Goal: Task Accomplishment & Management: Use online tool/utility

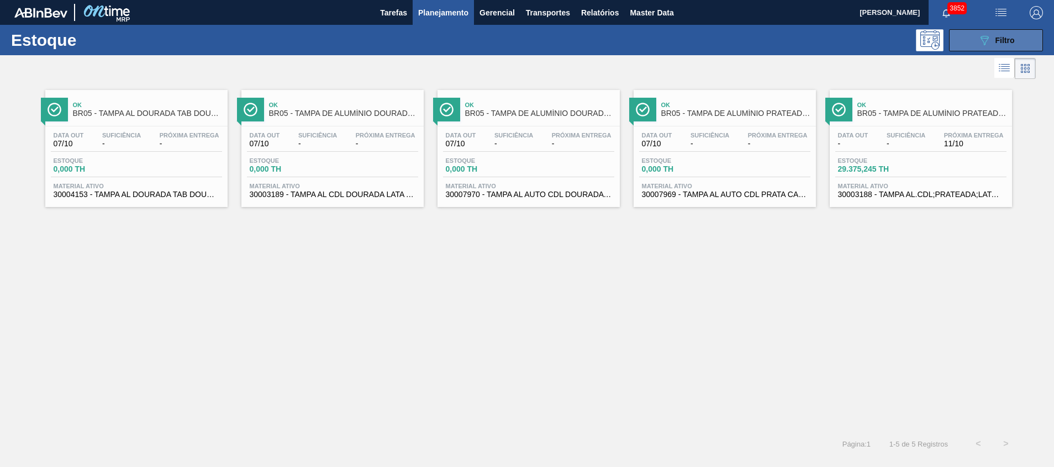
click at [966, 44] on button "089F7B8B-B2A5-4AFE-B5C0-19BA573D28AC Filtro" at bounding box center [996, 40] width 94 height 22
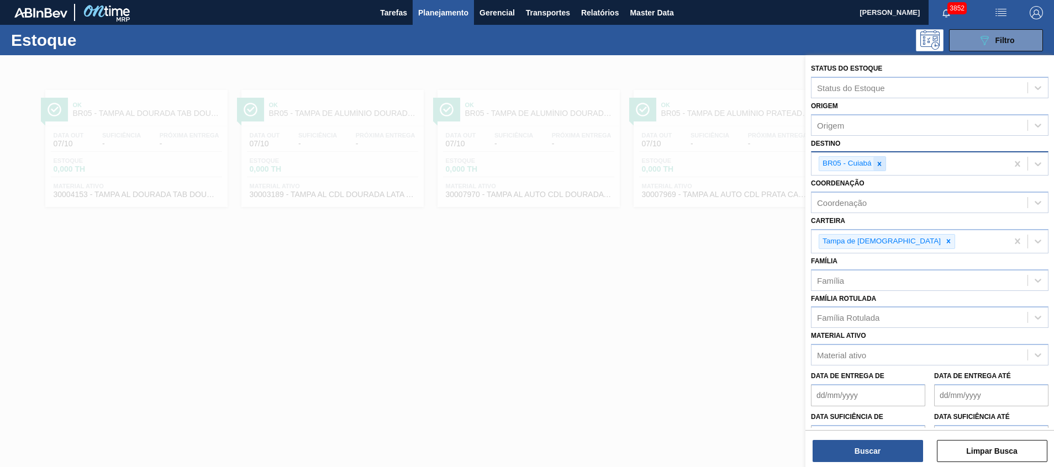
click at [873, 161] on div at bounding box center [879, 164] width 12 height 14
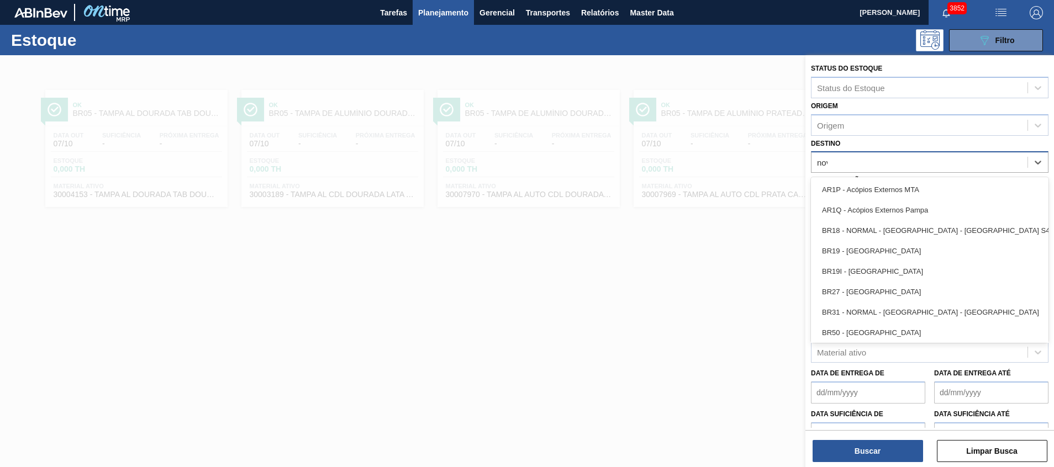
type input "nova"
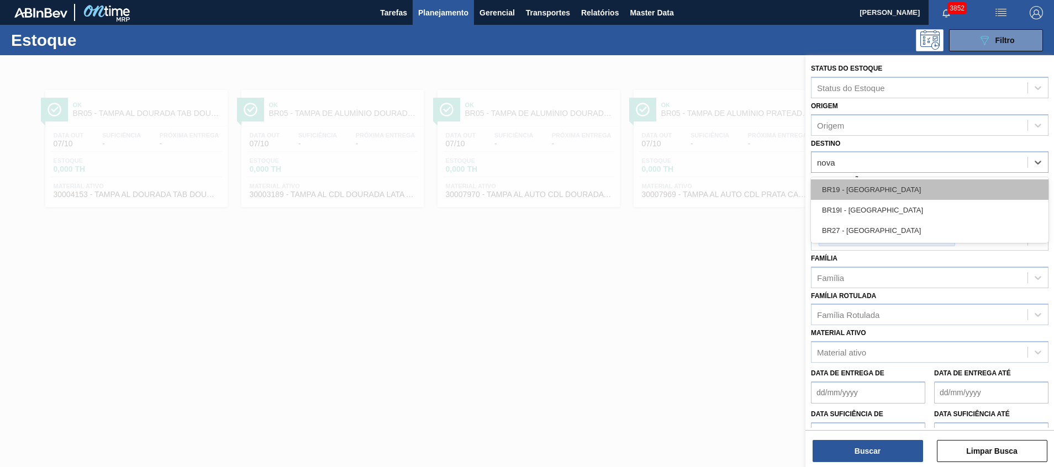
click at [871, 193] on div "BR19 - [GEOGRAPHIC_DATA]" at bounding box center [930, 190] width 238 height 20
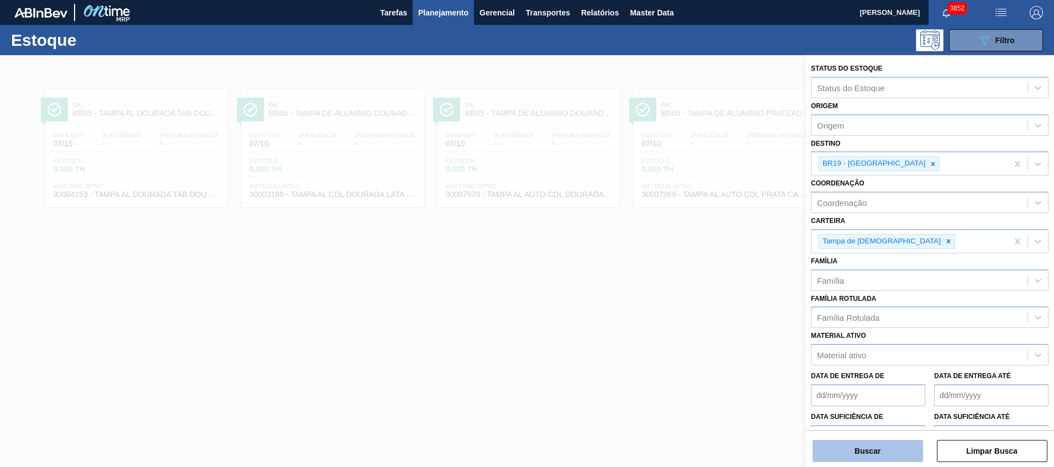
click at [861, 453] on button "Buscar" at bounding box center [868, 451] width 110 height 22
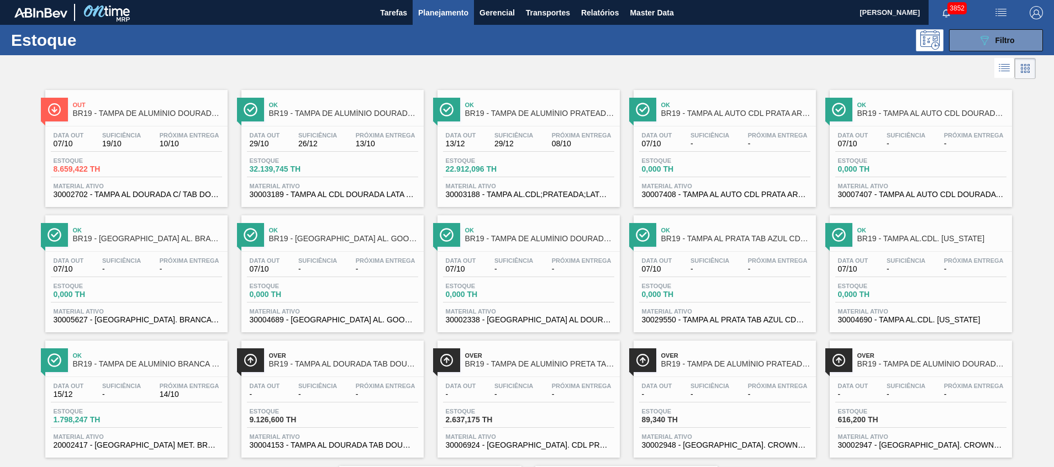
click at [172, 184] on span "Material ativo" at bounding box center [137, 186] width 166 height 7
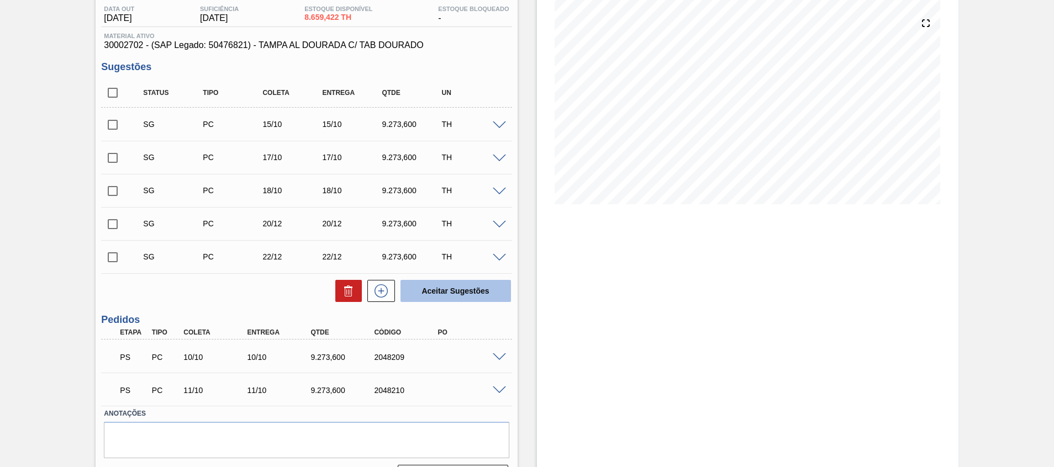
scroll to position [148, 0]
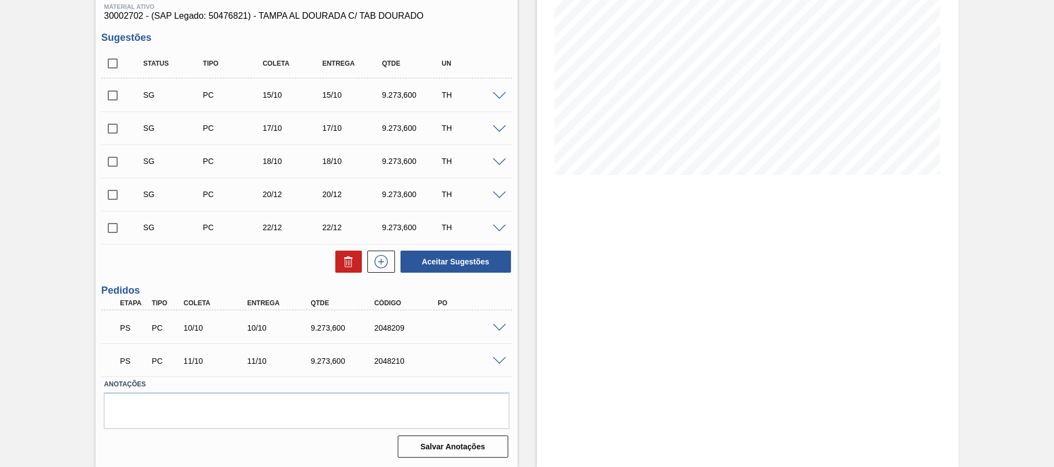
click at [499, 323] on div at bounding box center [501, 327] width 22 height 8
click at [500, 320] on div "PS PC 10/10 10/10 9.273,600 2048209" at bounding box center [306, 327] width 410 height 28
click at [501, 319] on div "PS PC 10/10 10/10 9.273,600 2048209" at bounding box center [306, 327] width 410 height 28
click at [501, 327] on span at bounding box center [499, 328] width 13 height 8
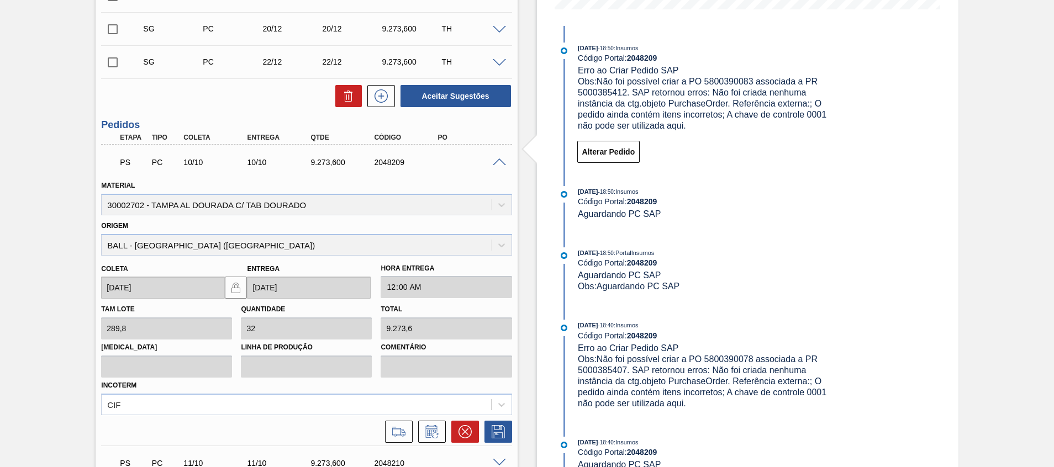
scroll to position [397, 0]
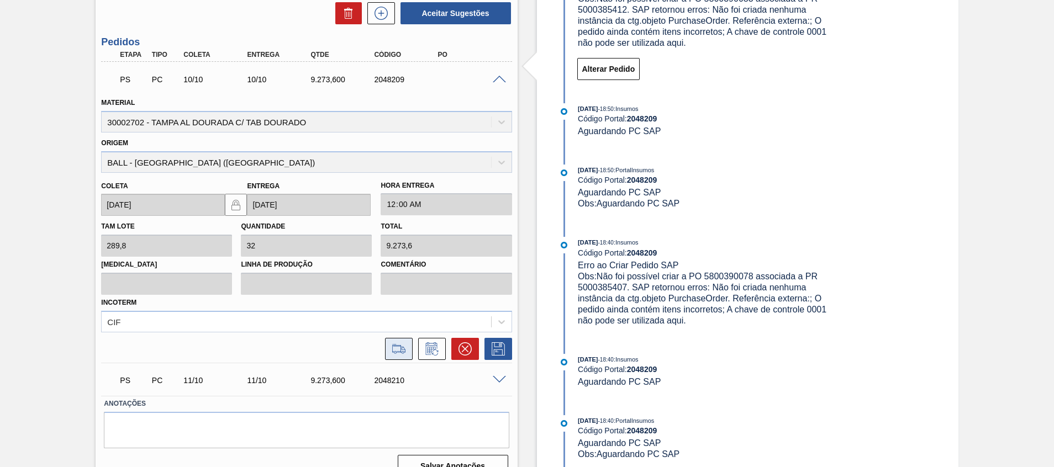
click at [402, 347] on icon at bounding box center [399, 348] width 18 height 13
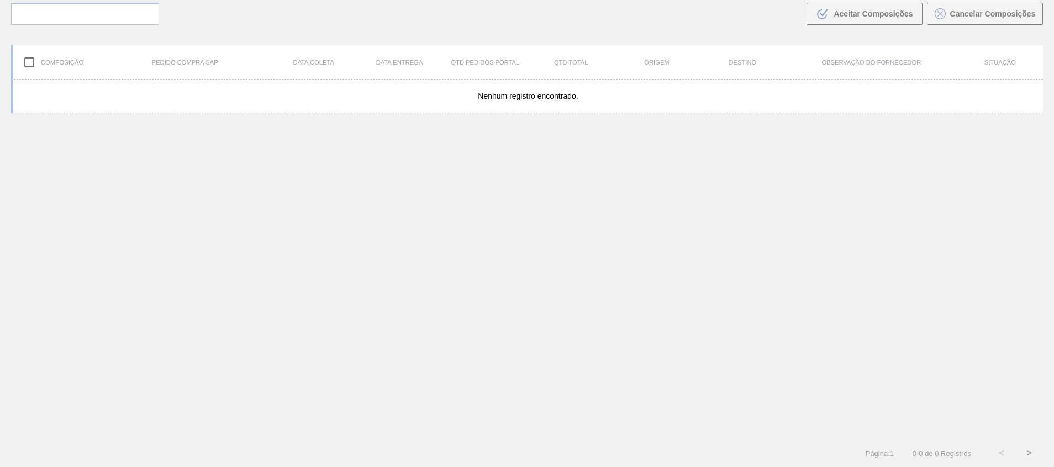
scroll to position [80, 0]
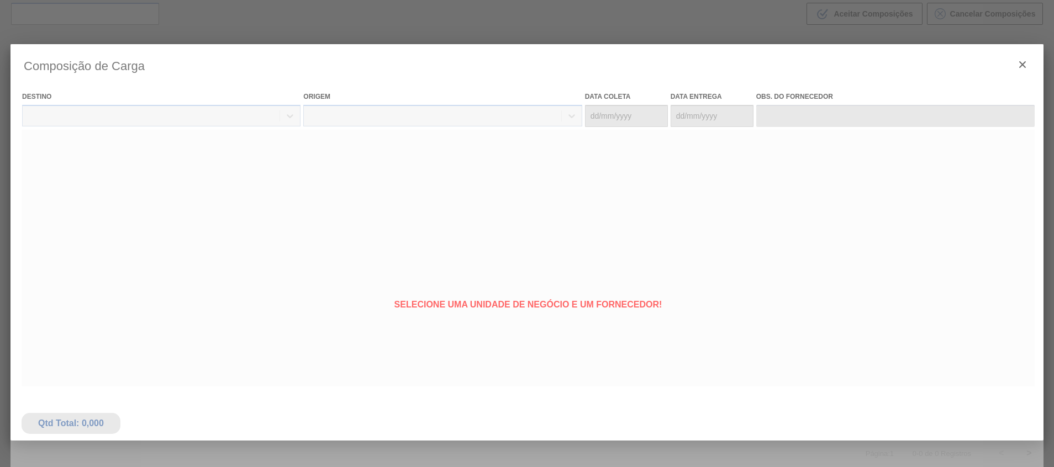
type coleta "[DATE]"
type Entrega "[DATE]"
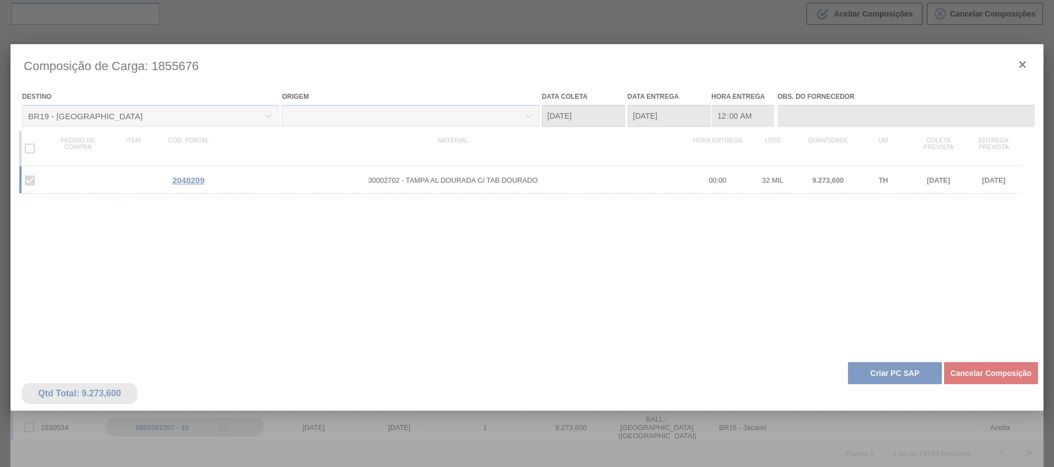
click at [874, 384] on div at bounding box center [526, 292] width 1033 height 497
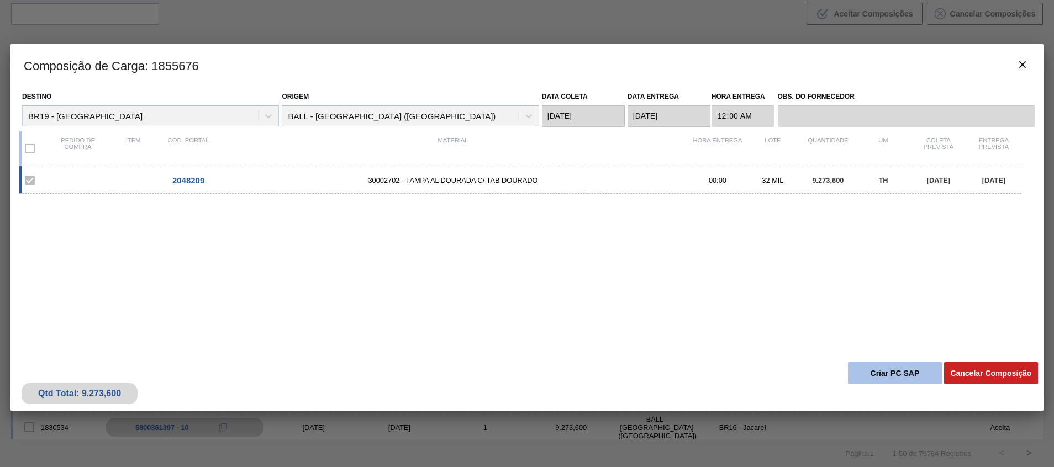
click at [877, 377] on button "Criar PC SAP" at bounding box center [895, 373] width 94 height 22
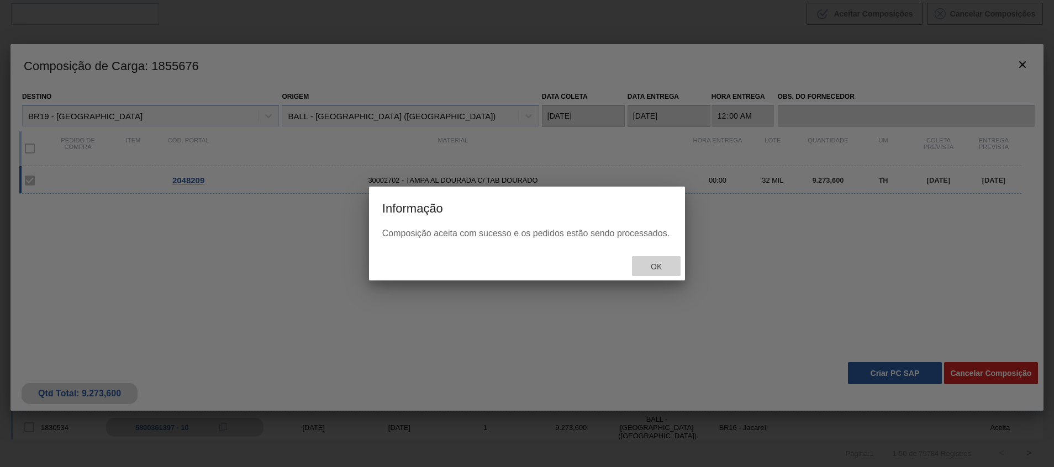
click at [661, 262] on div "Ok" at bounding box center [656, 266] width 49 height 20
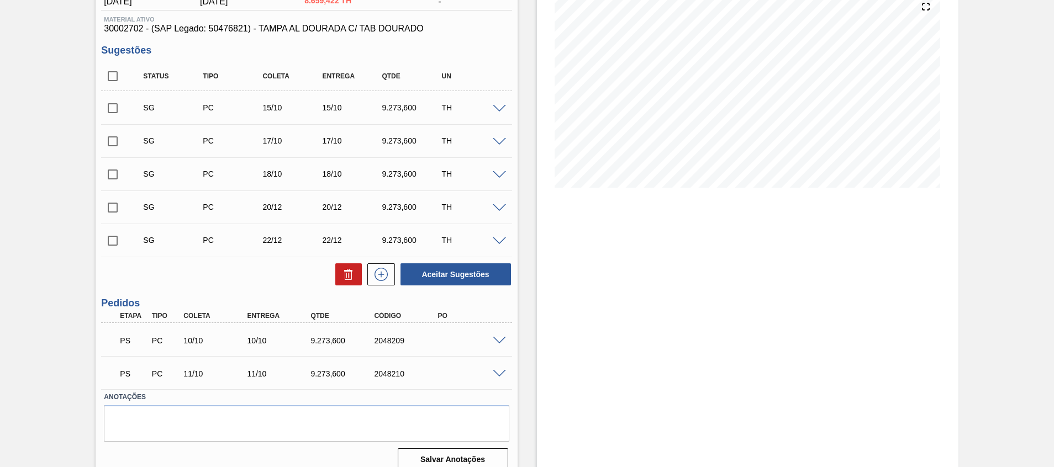
scroll to position [148, 0]
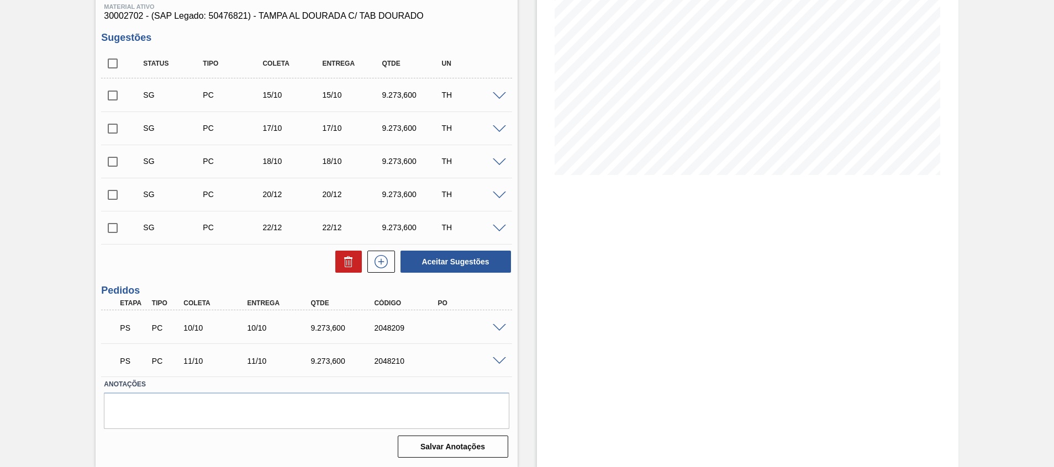
click at [502, 365] on div "PS PC 11/10 11/10 9.273,600 2048210" at bounding box center [306, 360] width 410 height 28
click at [498, 358] on span at bounding box center [499, 361] width 13 height 8
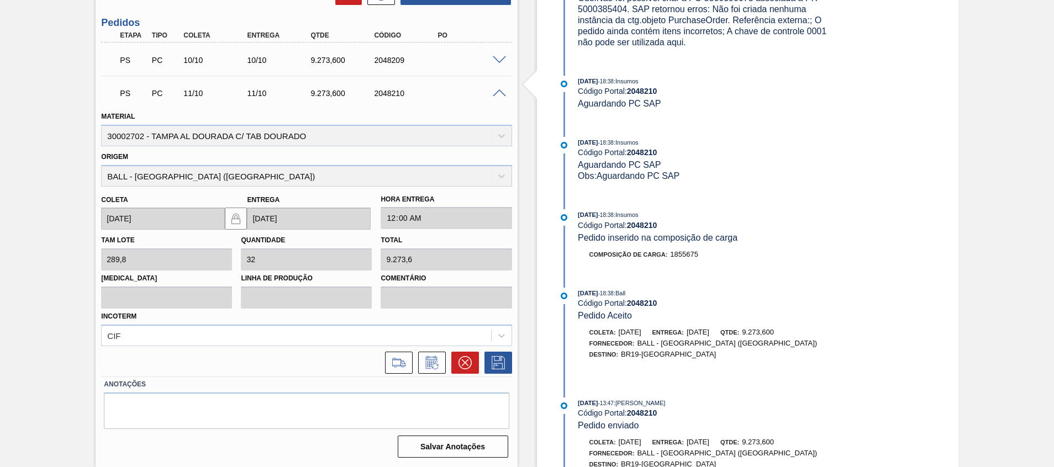
scroll to position [584, 0]
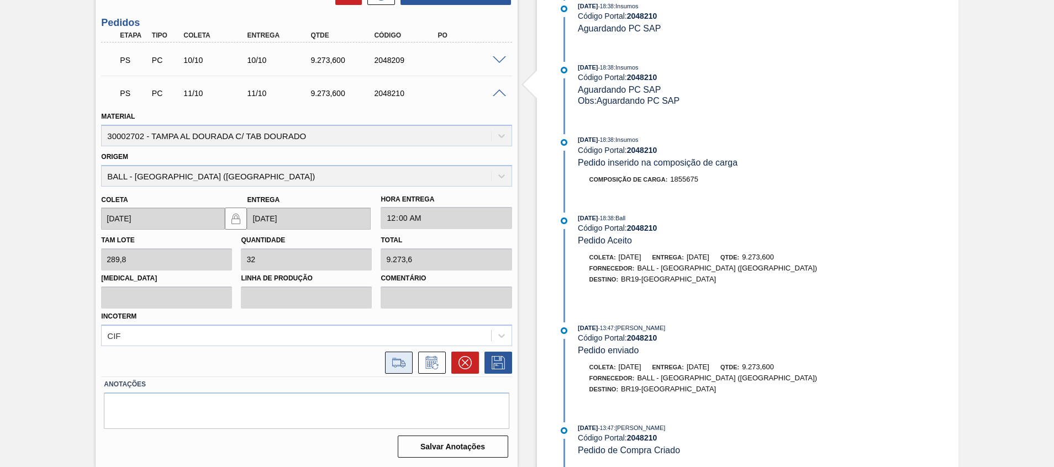
click at [386, 361] on button at bounding box center [399, 363] width 28 height 22
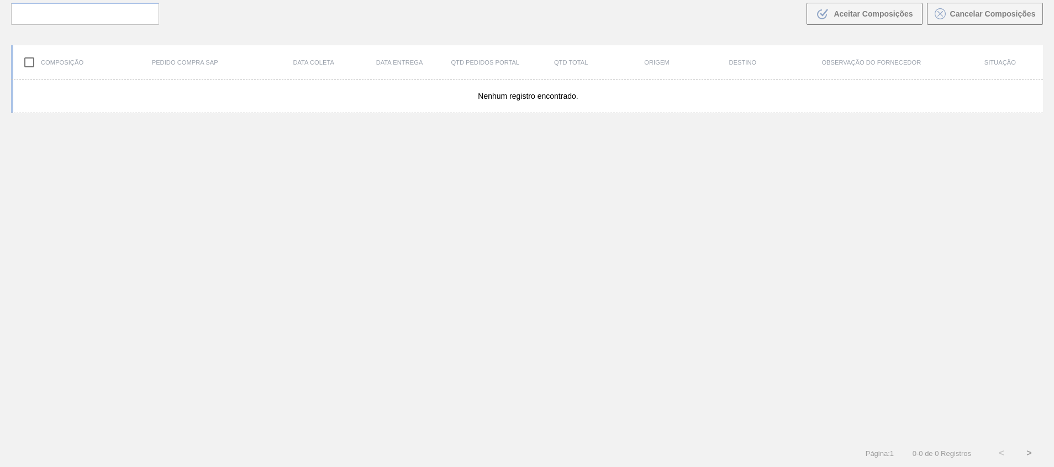
scroll to position [80, 0]
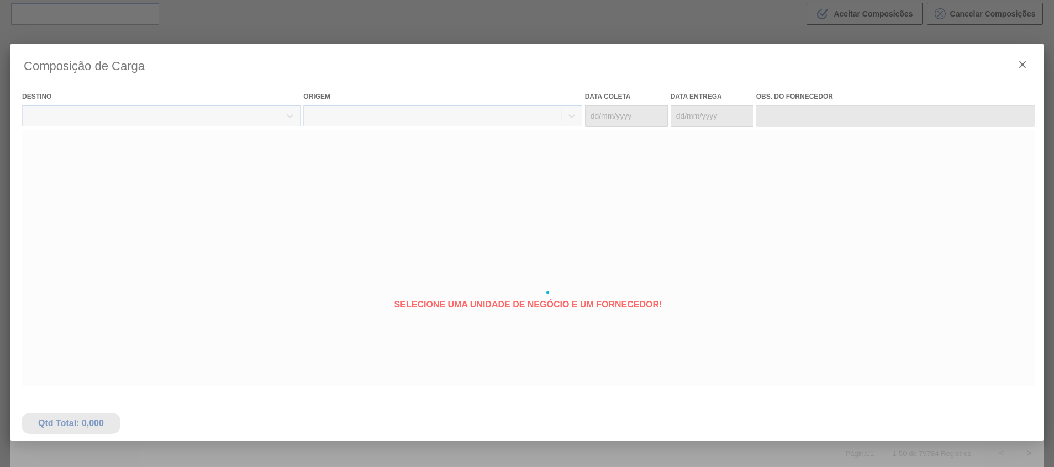
type coleta "[DATE]"
type Entrega "[DATE]"
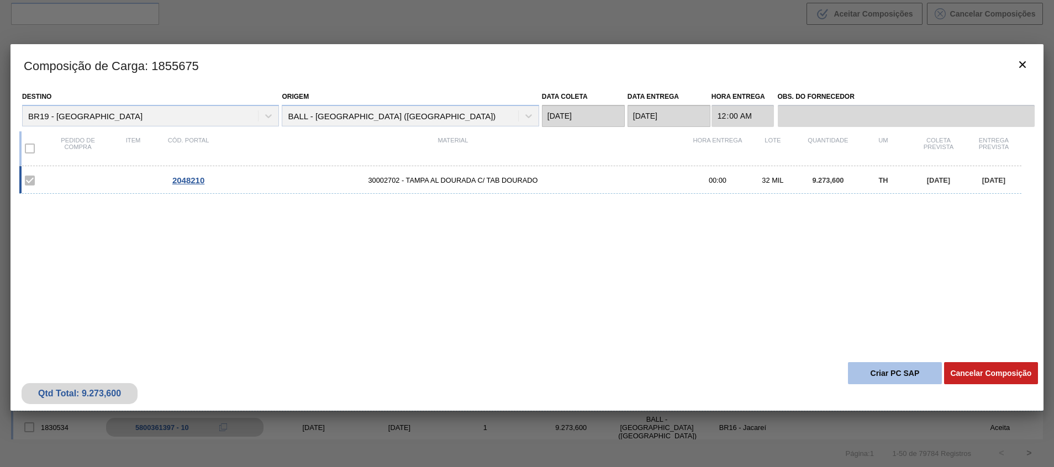
click at [871, 373] on button "Criar PC SAP" at bounding box center [895, 373] width 94 height 22
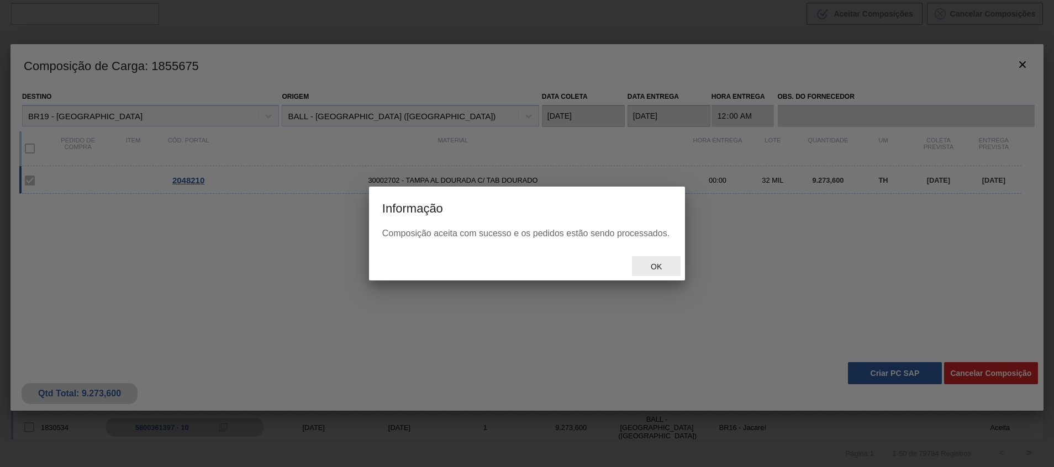
click at [656, 266] on span "Ok" at bounding box center [656, 266] width 29 height 9
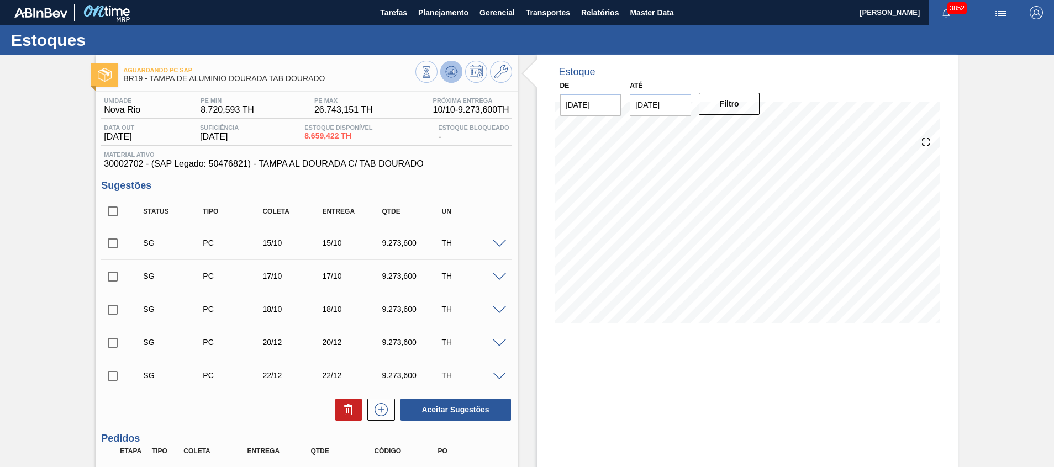
click at [447, 69] on icon at bounding box center [451, 71] width 13 height 13
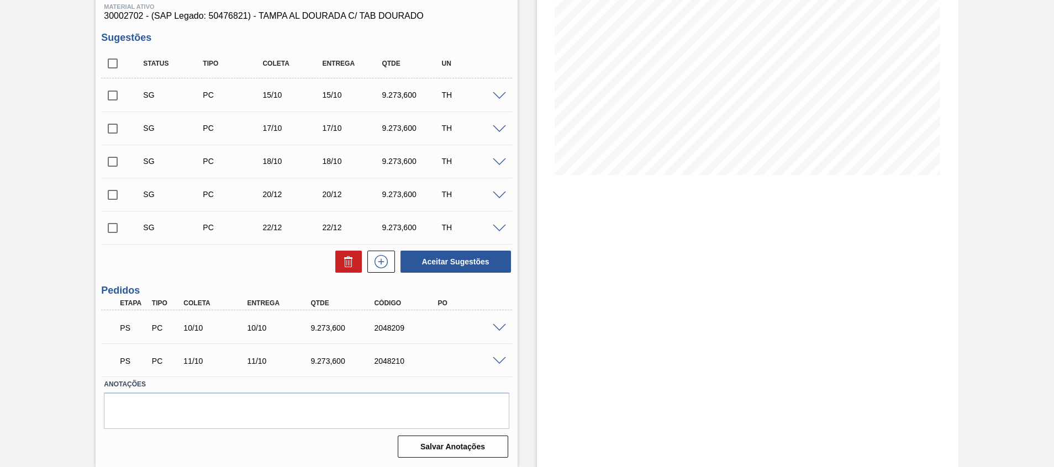
click at [494, 327] on span at bounding box center [499, 328] width 13 height 8
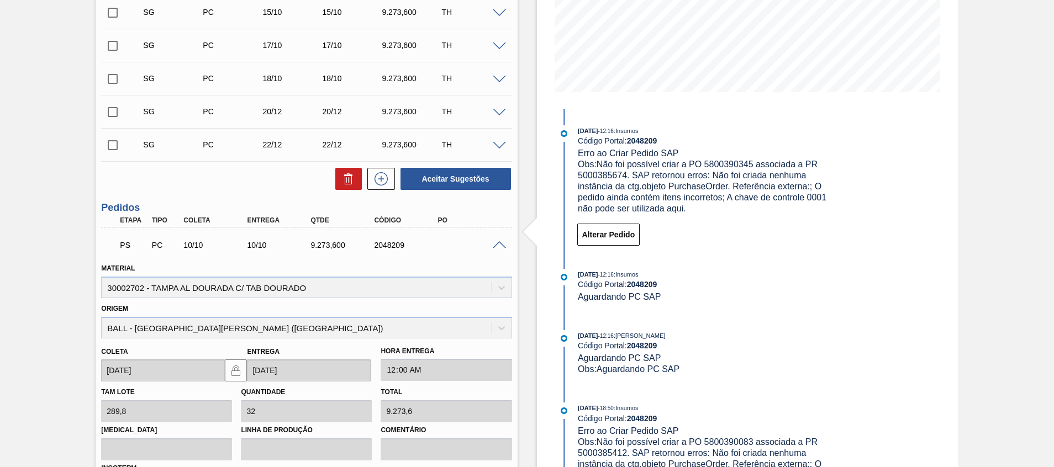
scroll to position [314, 0]
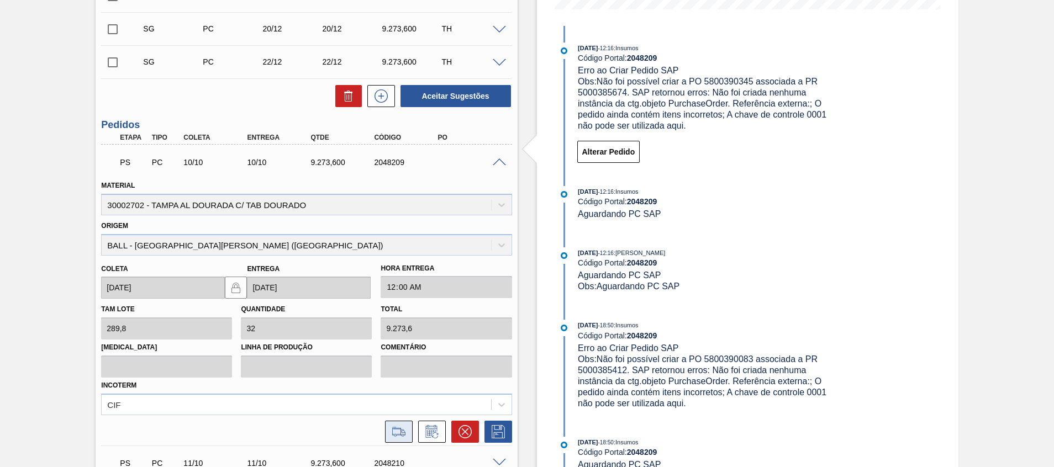
click at [399, 429] on icon at bounding box center [399, 431] width 18 height 13
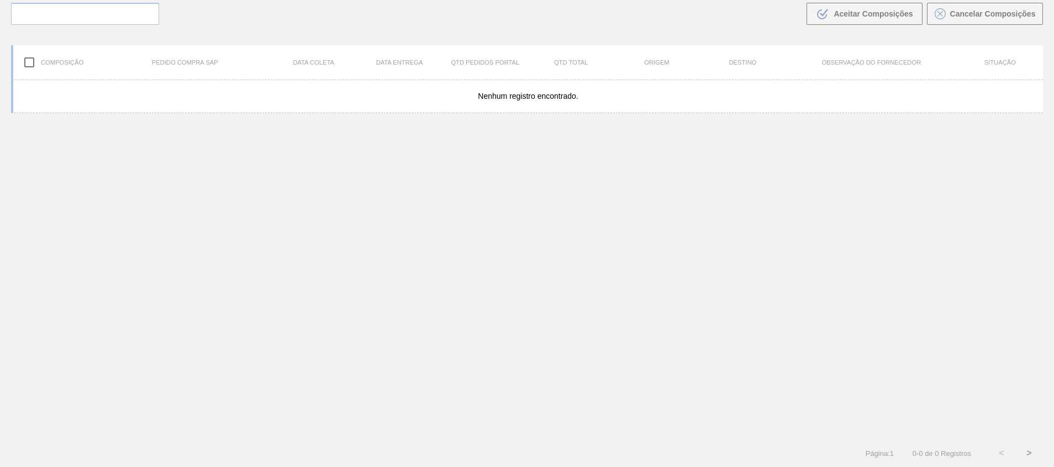
scroll to position [80, 0]
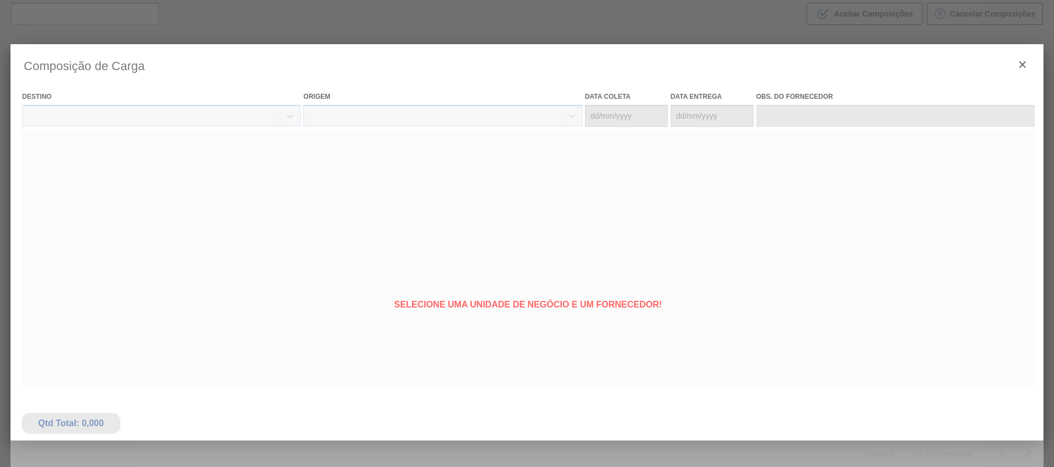
type coleta "[DATE]"
type Entrega "[DATE]"
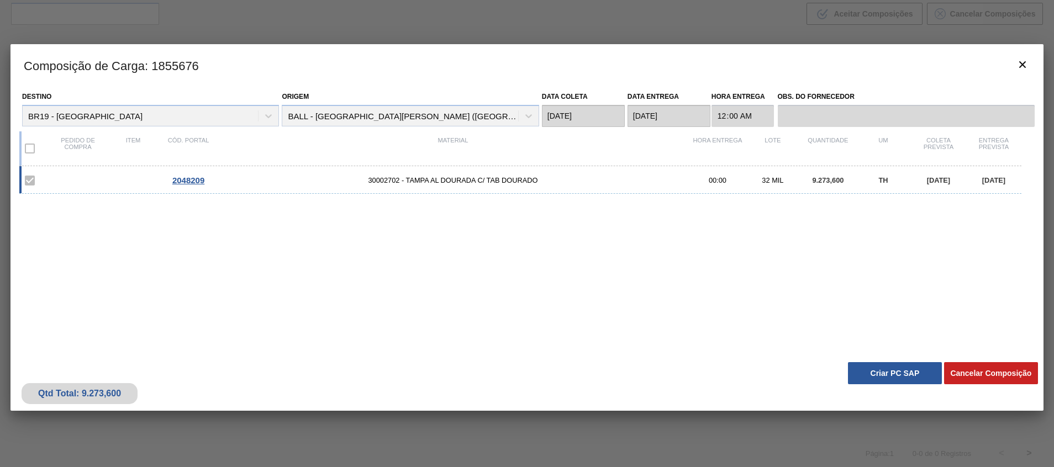
click at [903, 401] on div "Qtd Total: 9.273,600 Cancelar Composição Criar PC SAP" at bounding box center [526, 384] width 1033 height 54
click at [903, 375] on button "Criar PC SAP" at bounding box center [895, 373] width 94 height 22
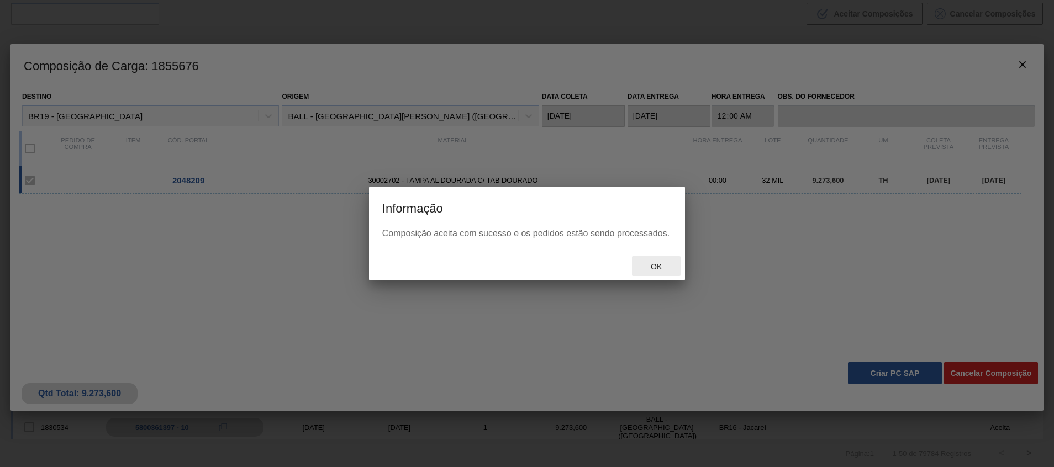
click at [652, 265] on span "Ok" at bounding box center [656, 266] width 29 height 9
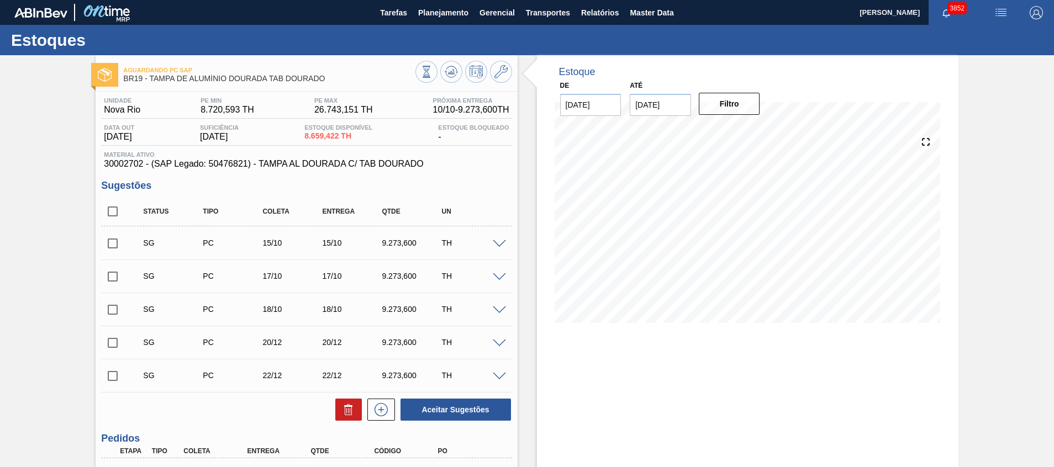
scroll to position [148, 0]
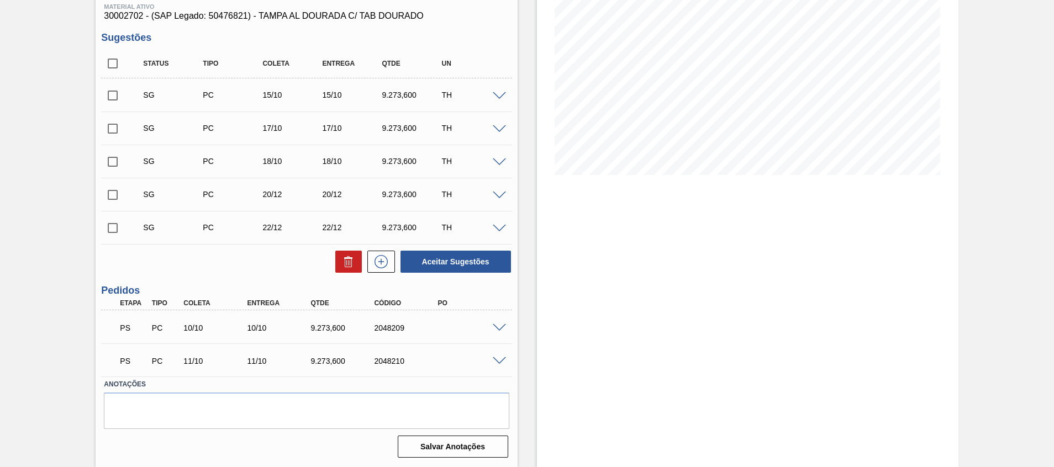
click at [498, 325] on span at bounding box center [499, 328] width 13 height 8
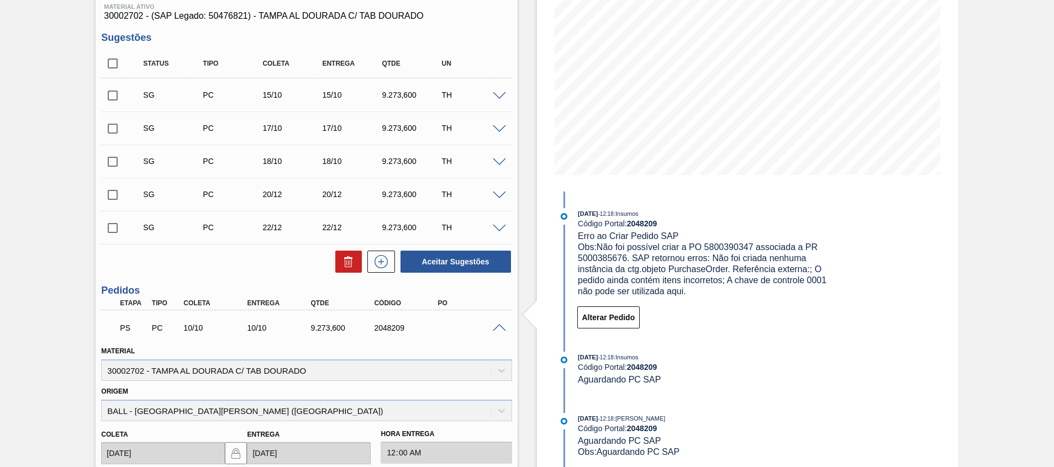
scroll to position [231, 0]
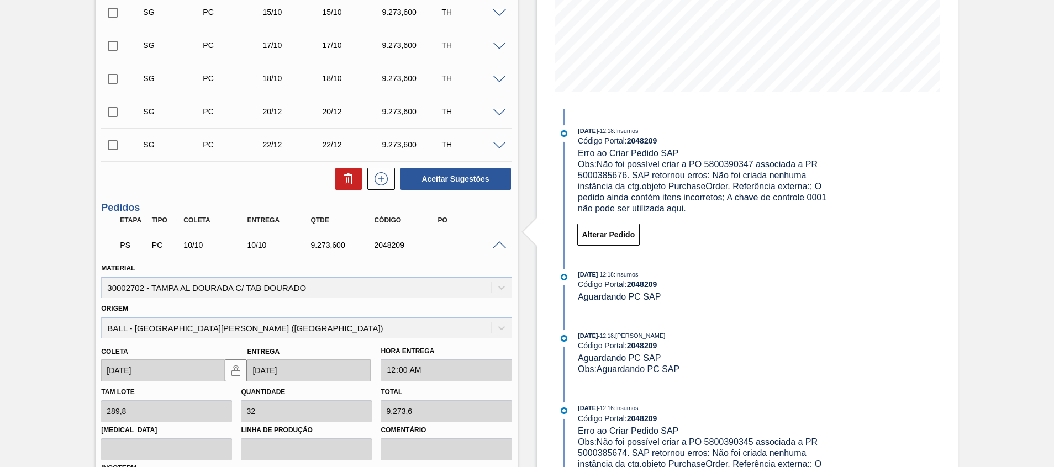
click at [500, 246] on span at bounding box center [499, 245] width 13 height 8
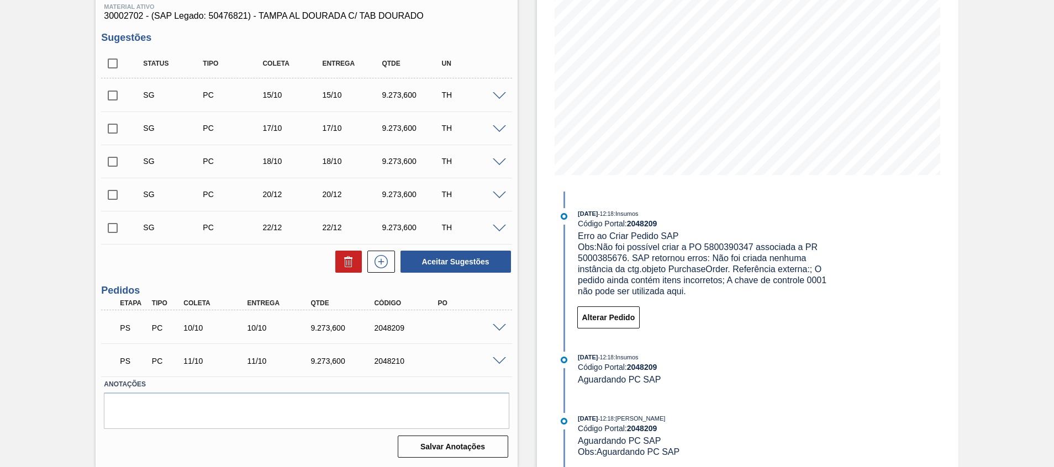
scroll to position [148, 0]
